Goal: Information Seeking & Learning: Learn about a topic

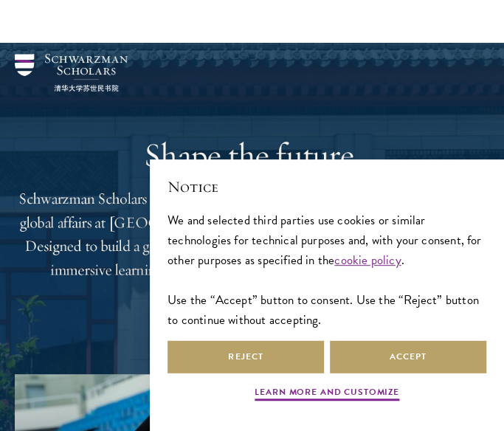
scroll to position [241, 0]
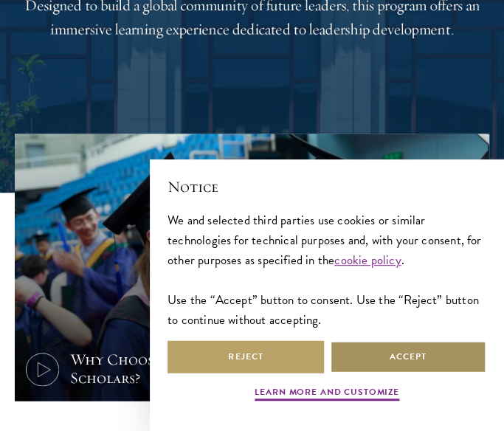
click at [363, 371] on button "Accept" at bounding box center [408, 356] width 156 height 33
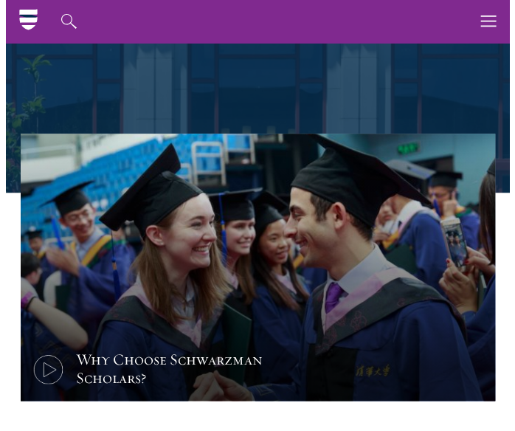
scroll to position [0, 0]
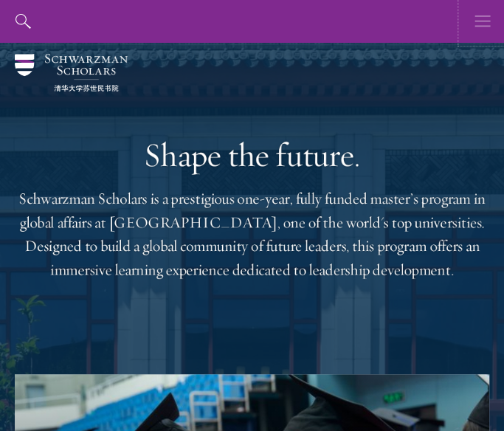
click at [492, 18] on button "button" at bounding box center [482, 21] width 43 height 43
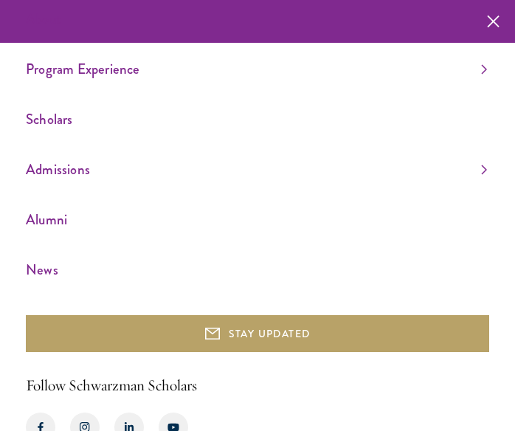
scroll to position [33, 0]
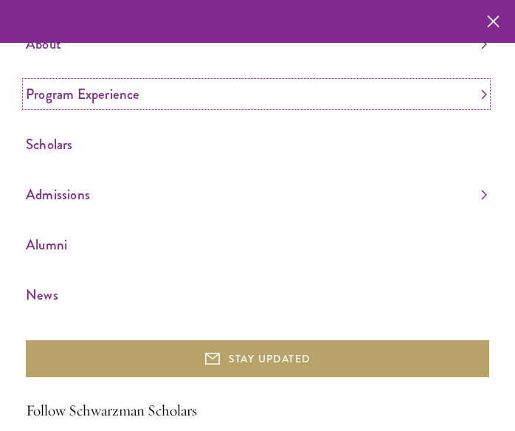
click at [162, 99] on link "Program Experience" at bounding box center [256, 94] width 461 height 24
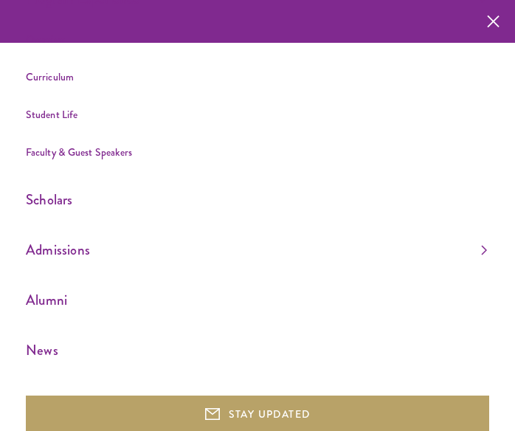
scroll to position [129, 0]
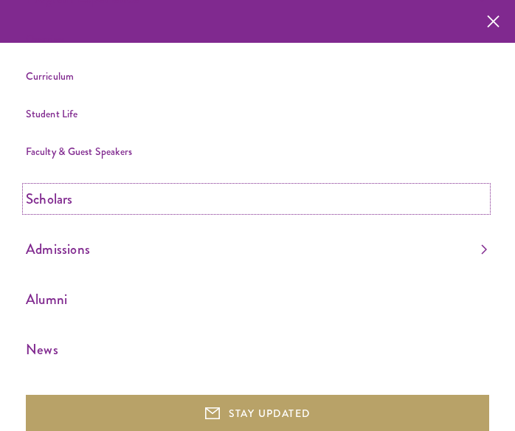
click at [57, 209] on link "Scholars" at bounding box center [256, 199] width 461 height 24
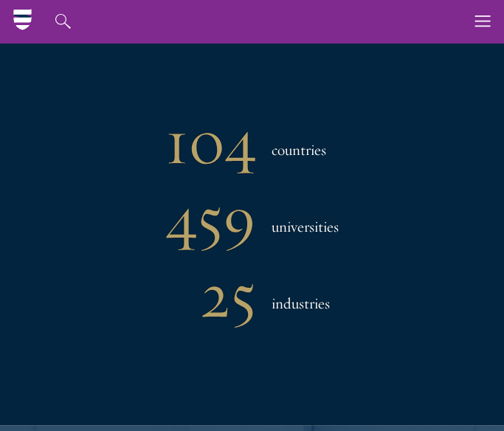
scroll to position [775, 0]
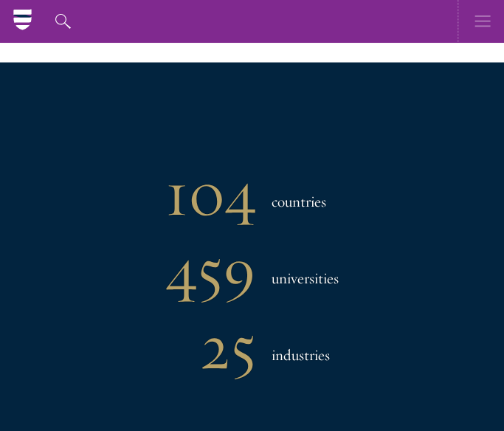
click at [478, 19] on icon "button" at bounding box center [482, 21] width 16 height 43
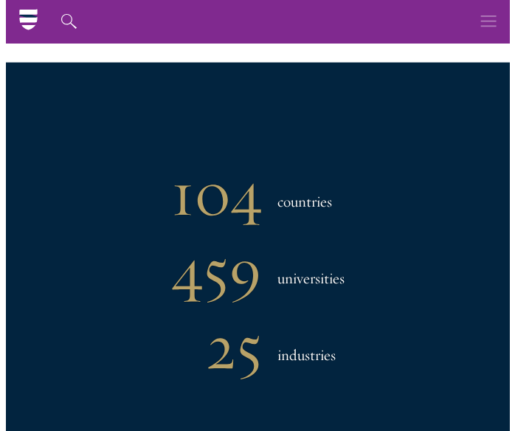
scroll to position [732, 0]
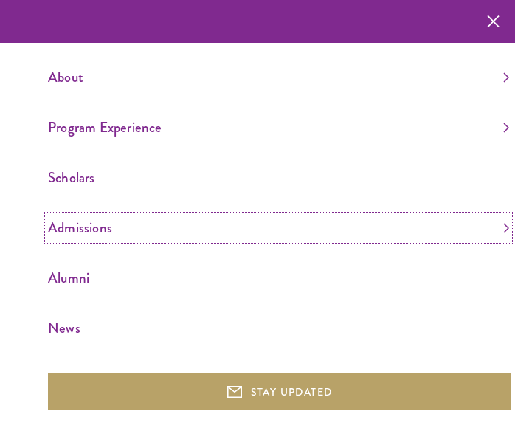
click at [59, 230] on link "Admissions" at bounding box center [278, 227] width 461 height 24
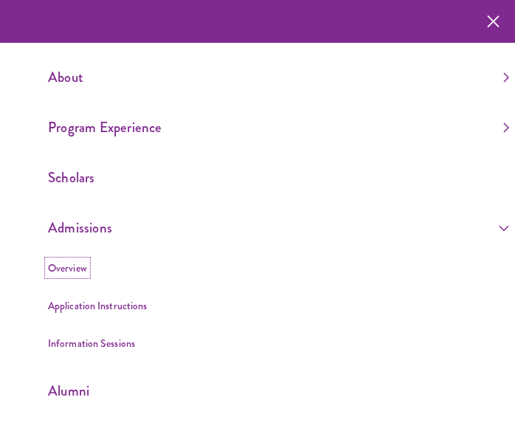
click at [71, 260] on link "Overview" at bounding box center [67, 267] width 39 height 15
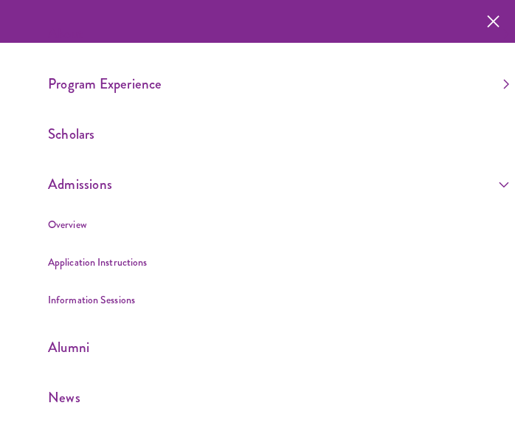
scroll to position [0, 0]
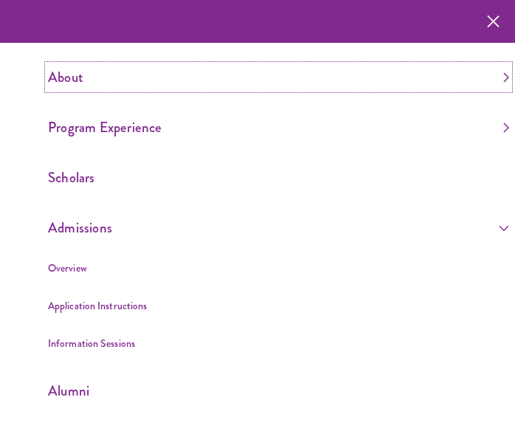
click at [60, 83] on link "About" at bounding box center [278, 77] width 461 height 24
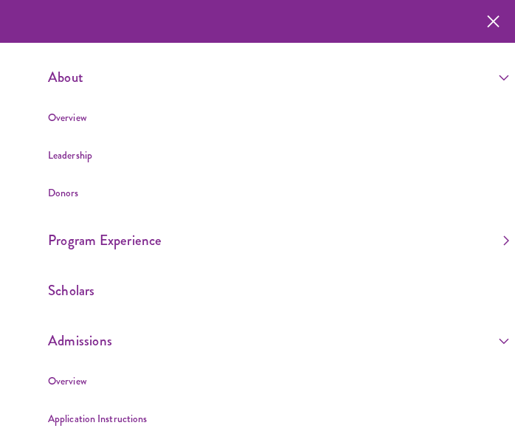
click at [82, 125] on li "Overview" at bounding box center [278, 117] width 461 height 18
drag, startPoint x: 82, startPoint y: 124, endPoint x: 72, endPoint y: 117, distance: 12.3
click at [72, 117] on link "Overview" at bounding box center [67, 117] width 39 height 15
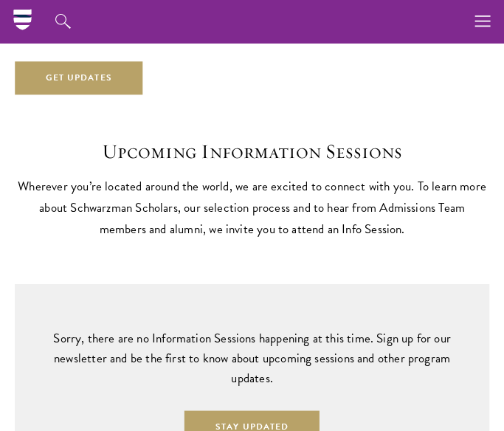
scroll to position [2651, 0]
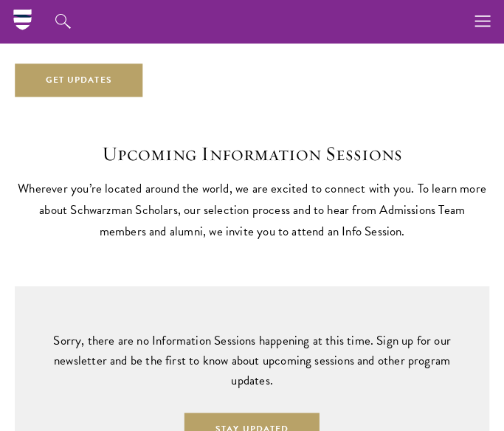
click at [232, 235] on div "Upcoming Information Sessions Wherever you’re located around the world, we are …" at bounding box center [252, 293] width 504 height 393
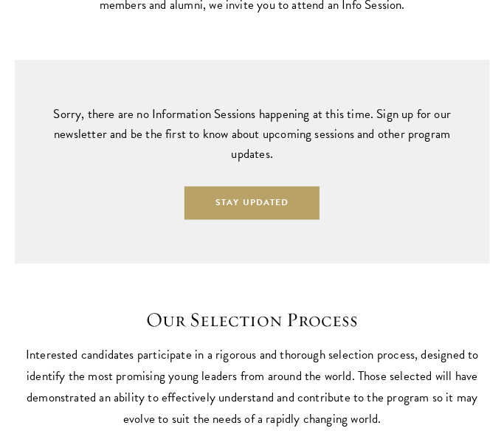
scroll to position [2880, 0]
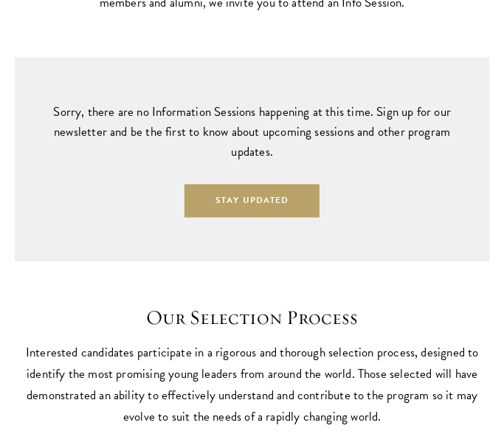
click at [242, 154] on div "Sorry, there are no Information Sessions happening at this time. Sign up for ou…" at bounding box center [252, 160] width 474 height 204
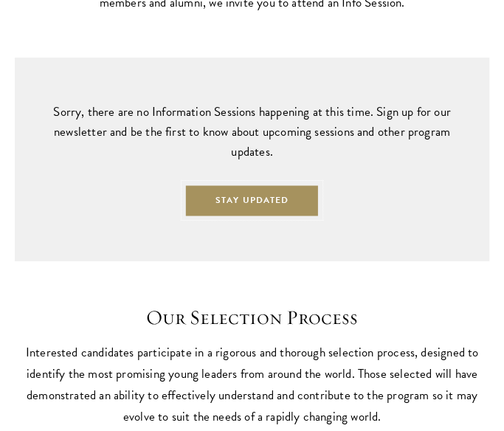
click at [245, 184] on button "Stay Updated" at bounding box center [251, 200] width 135 height 33
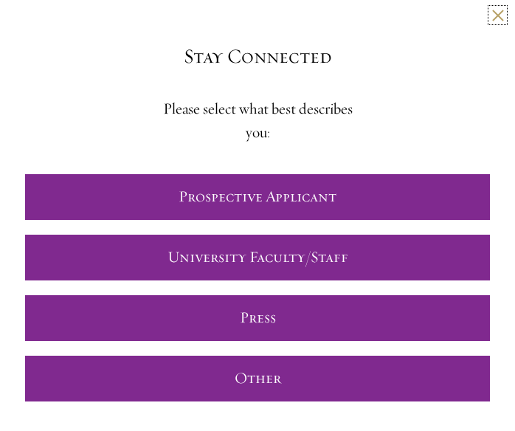
scroll to position [3, 0]
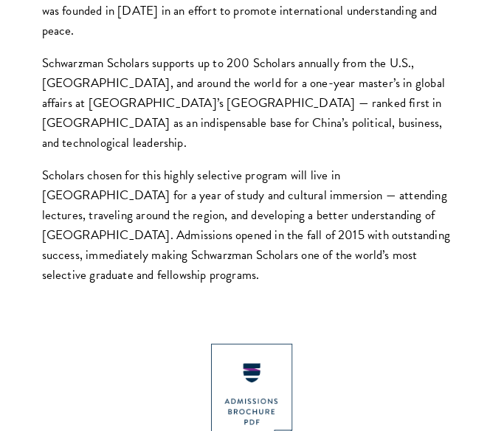
scroll to position [812, 0]
